Goal: Complete application form

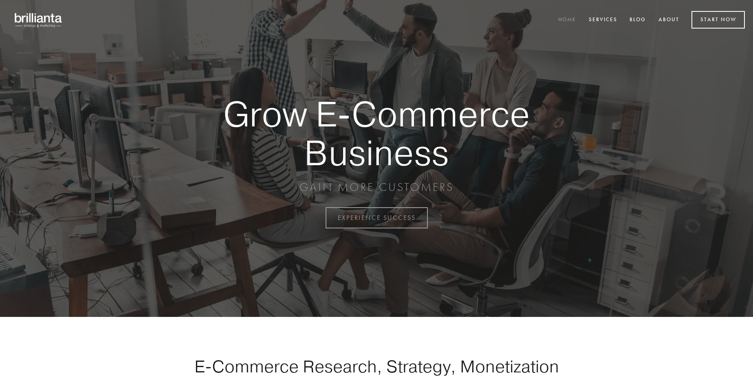
scroll to position [2137, 0]
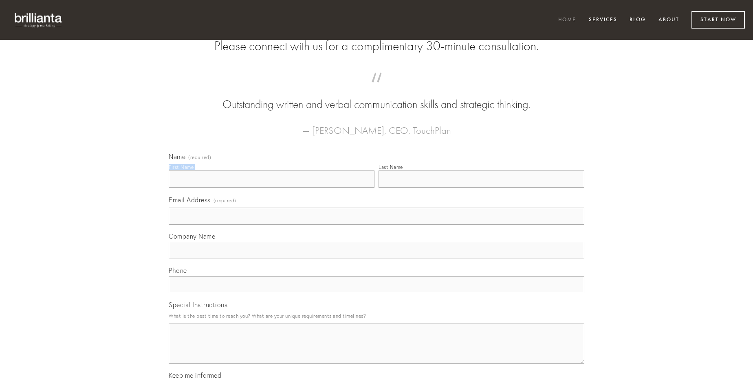
type input "[PERSON_NAME]"
click at [482, 188] on input "Last Name" at bounding box center [482, 178] width 206 height 17
type input "[PERSON_NAME]"
click at [377, 225] on input "Email Address (required)" at bounding box center [377, 216] width 416 height 17
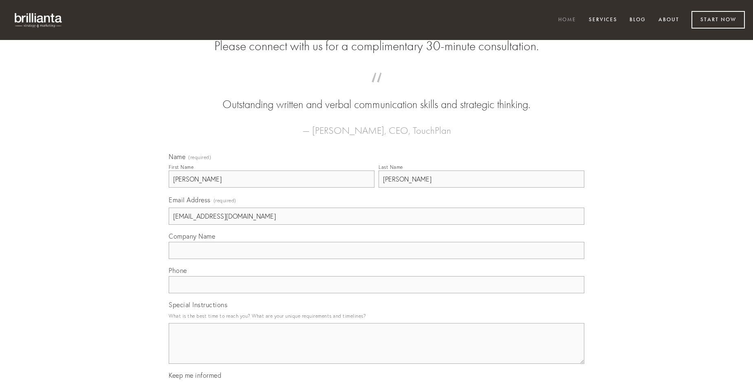
type input "[EMAIL_ADDRESS][DOMAIN_NAME]"
click at [377, 259] on input "Company Name" at bounding box center [377, 250] width 416 height 17
type input "nobis"
click at [377, 293] on input "text" at bounding box center [377, 284] width 416 height 17
click at [377, 351] on textarea "Special Instructions" at bounding box center [377, 343] width 416 height 41
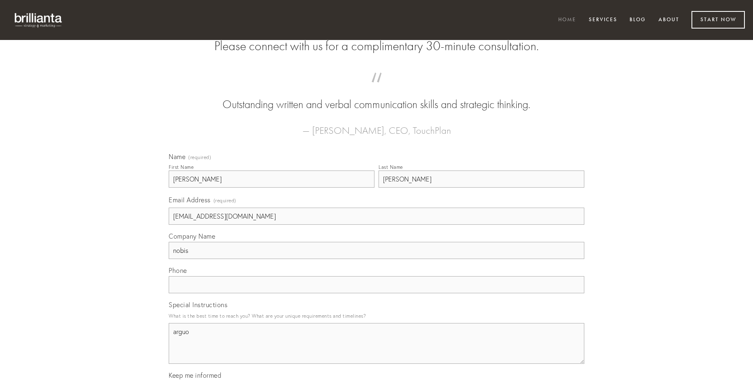
type textarea "arguo"
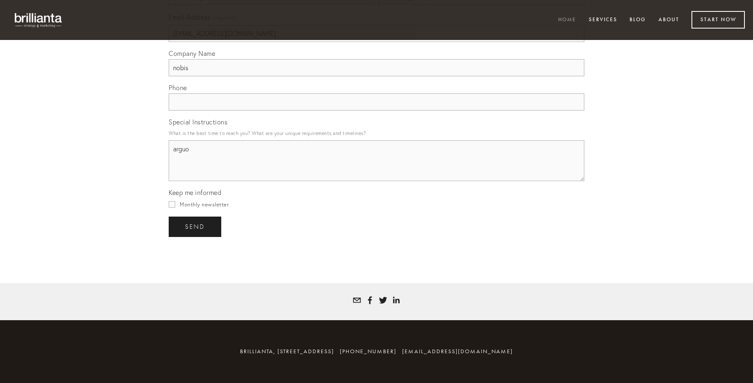
click at [196, 226] on span "send" at bounding box center [195, 226] width 20 height 7
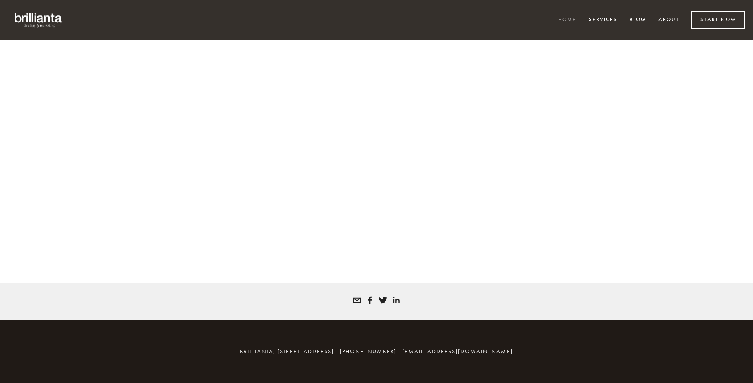
scroll to position [2126, 0]
